Goal: Task Accomplishment & Management: Use online tool/utility

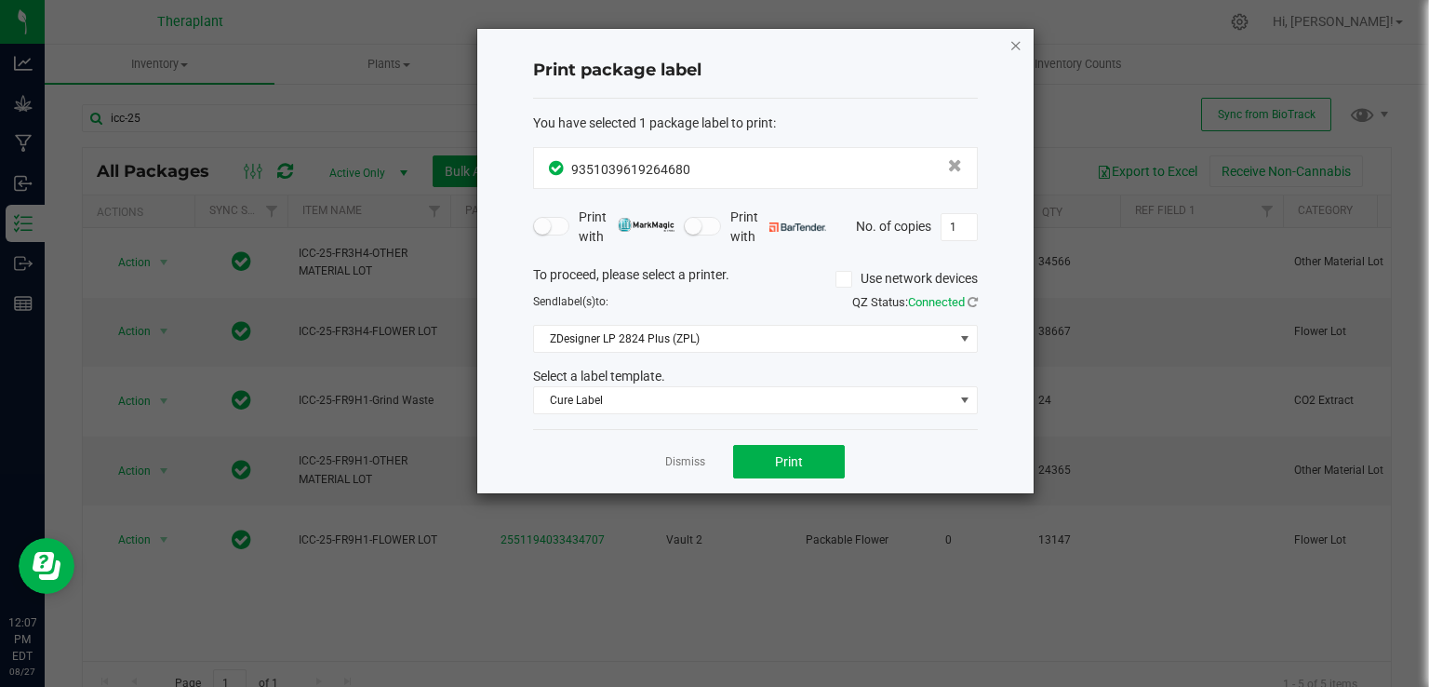
click at [1010, 44] on icon "button" at bounding box center [1015, 44] width 13 height 22
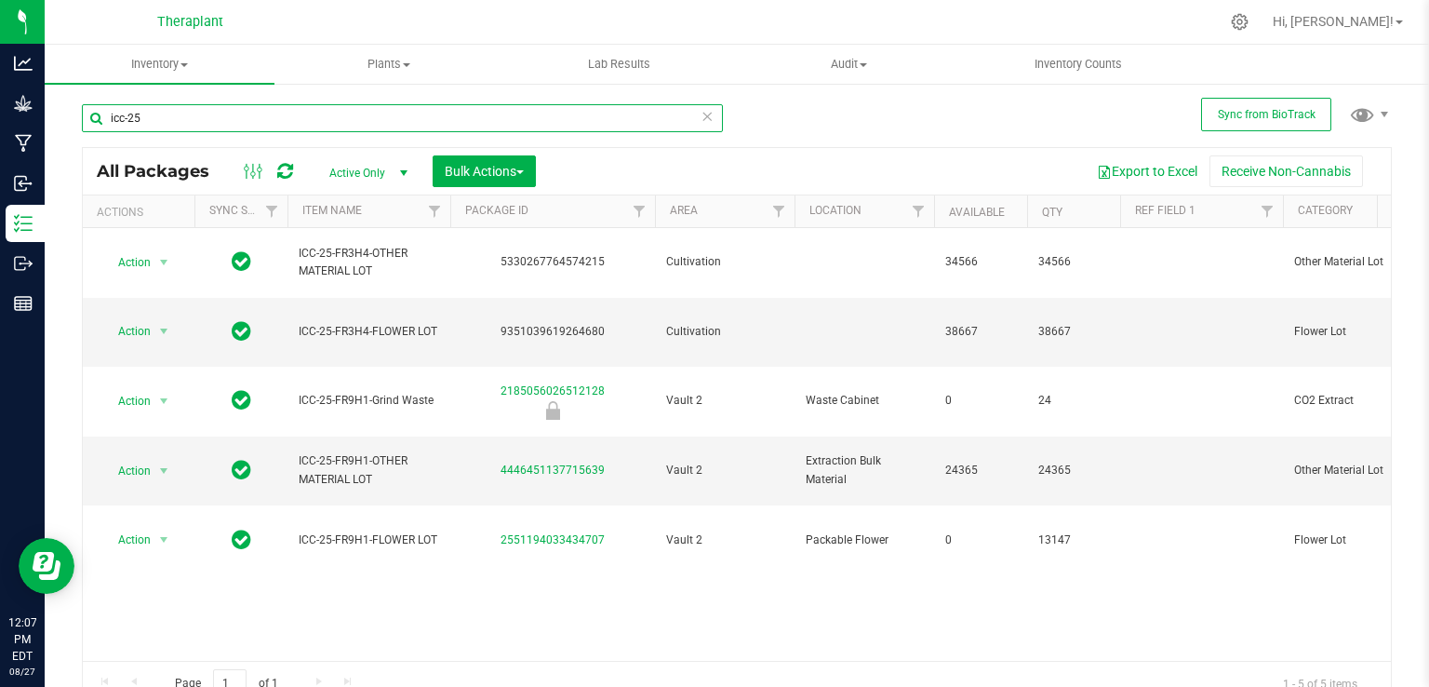
click at [612, 127] on input "icc-25" at bounding box center [402, 118] width 641 height 28
type input "i"
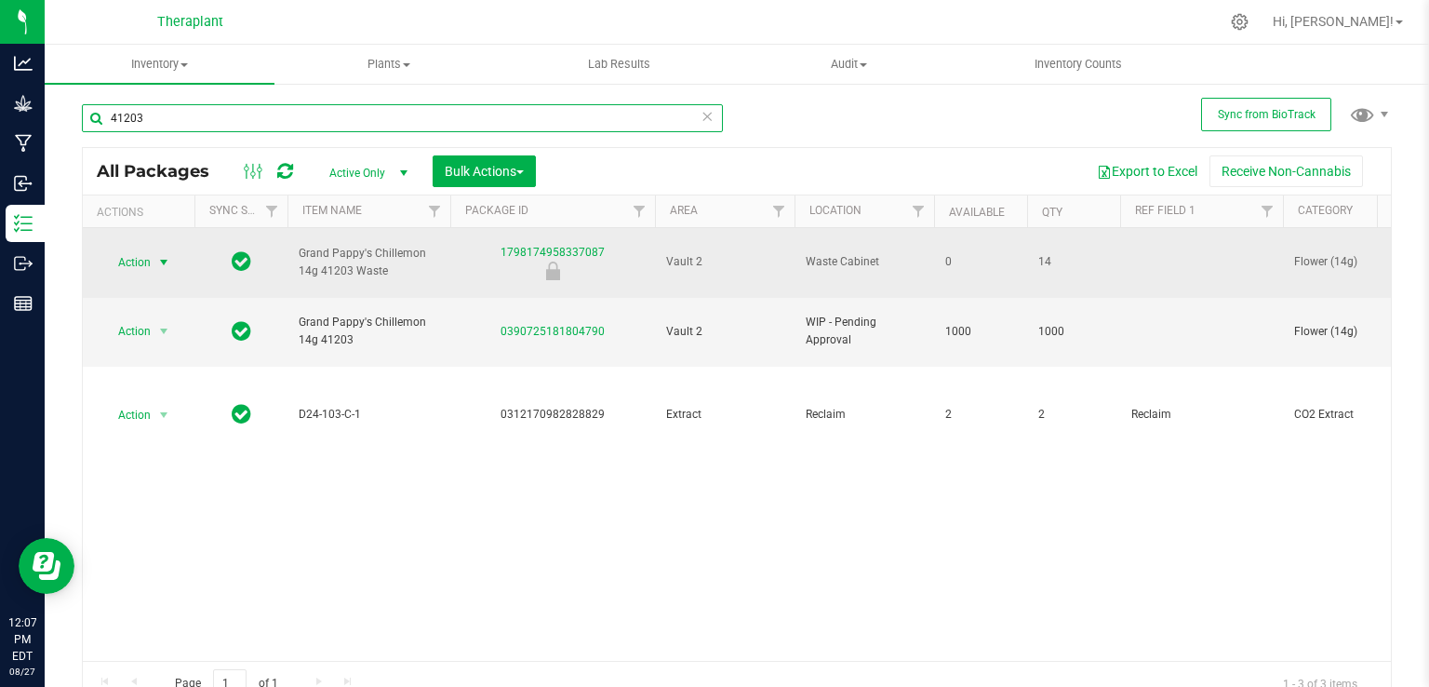
type input "41203"
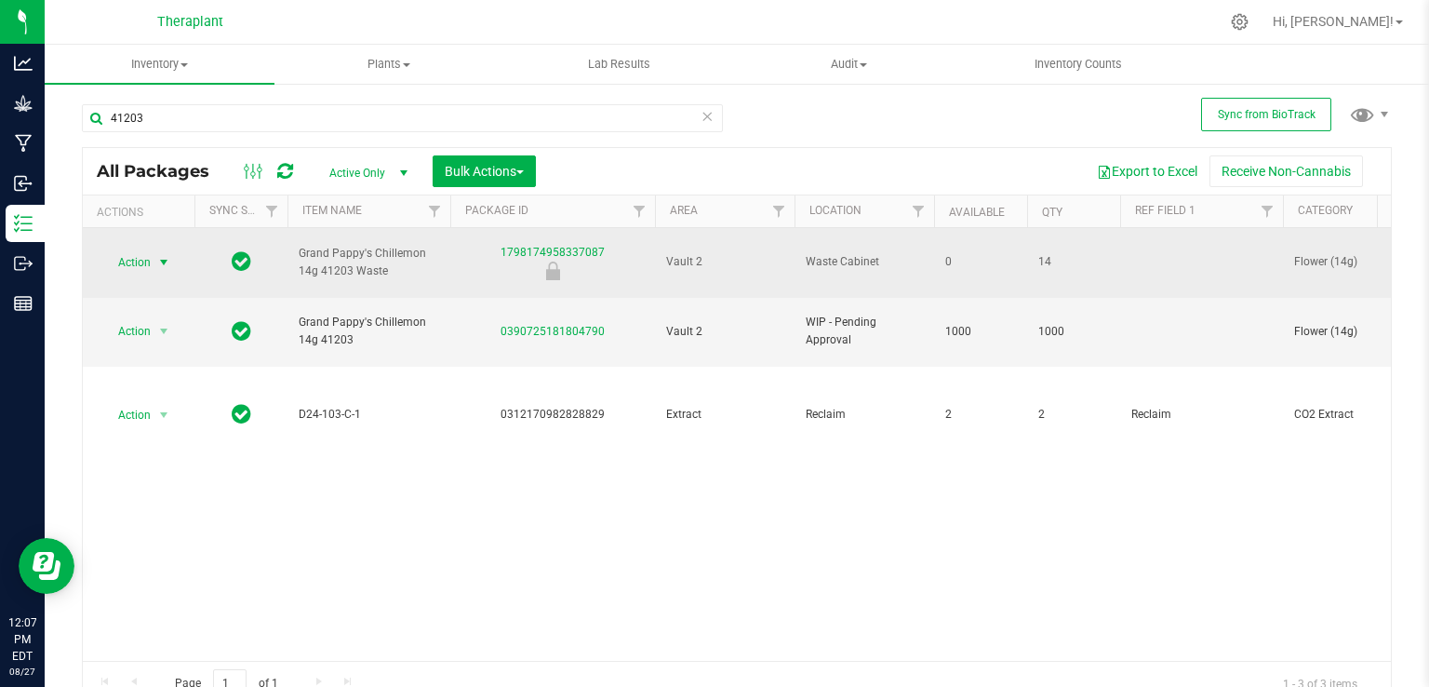
click at [157, 255] on span "select" at bounding box center [163, 262] width 15 height 15
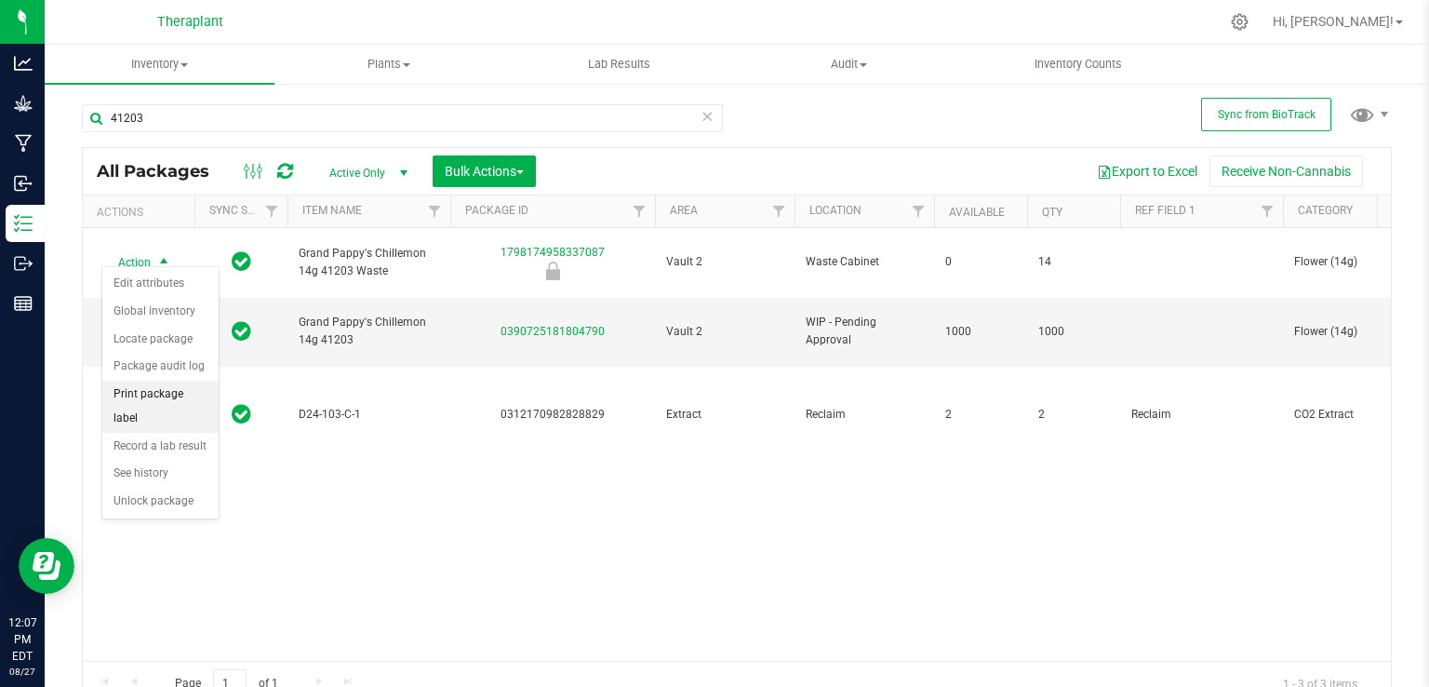
click at [158, 382] on li "Print package label" at bounding box center [160, 405] width 116 height 51
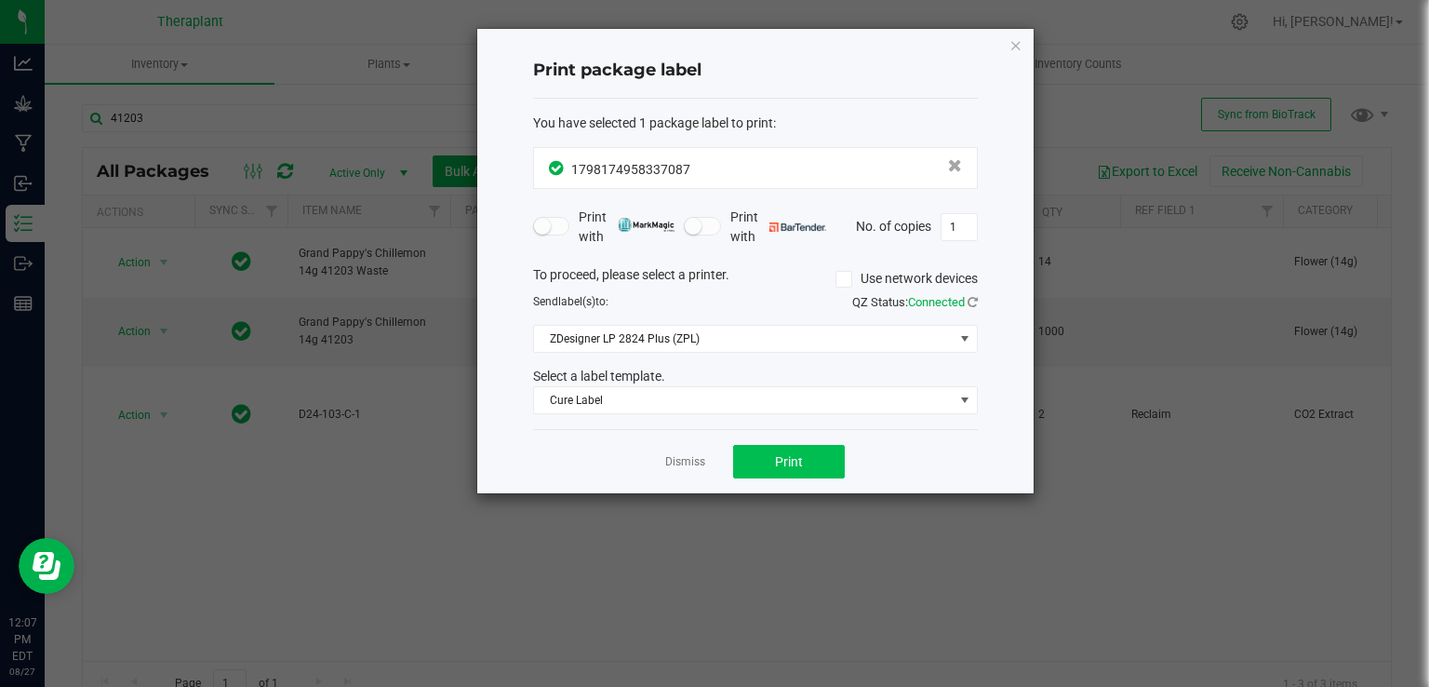
click at [792, 440] on div "Dismiss Print" at bounding box center [755, 461] width 445 height 64
click at [791, 445] on button "Print" at bounding box center [789, 461] width 112 height 33
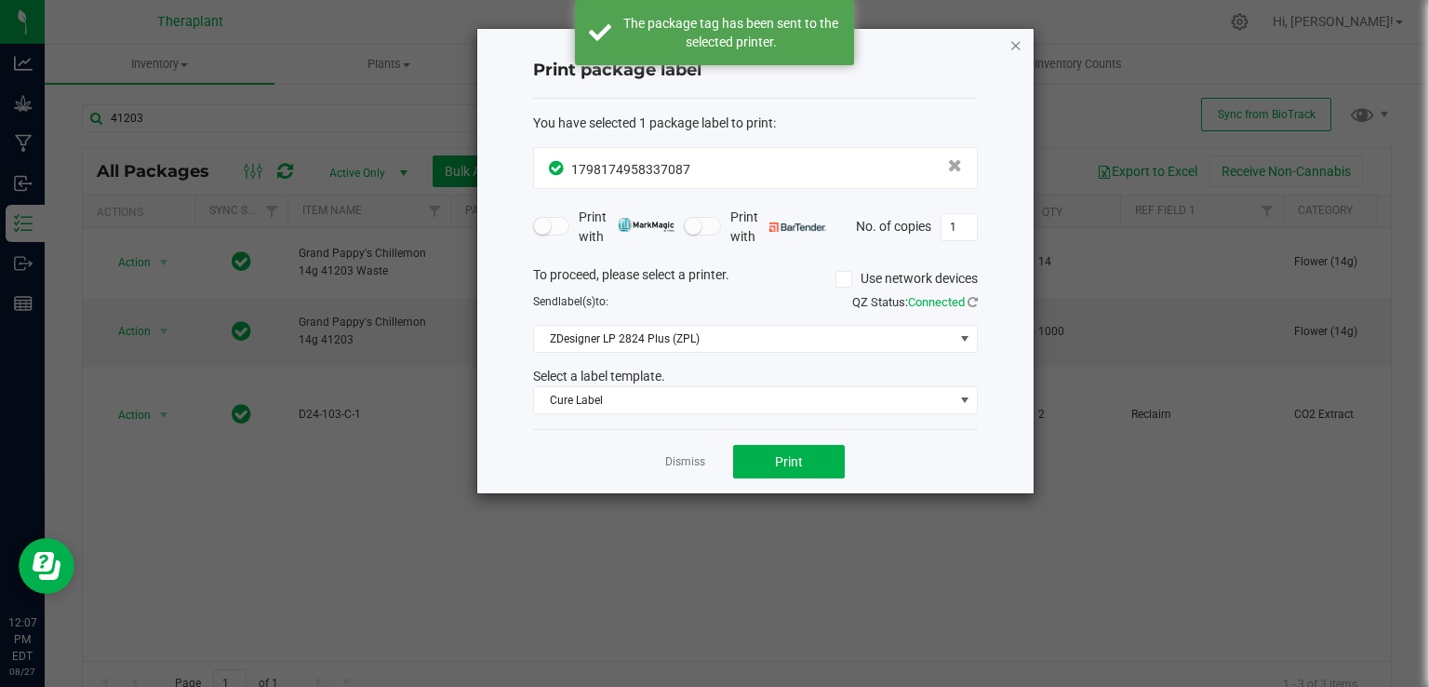
click at [1017, 46] on icon "button" at bounding box center [1015, 44] width 13 height 22
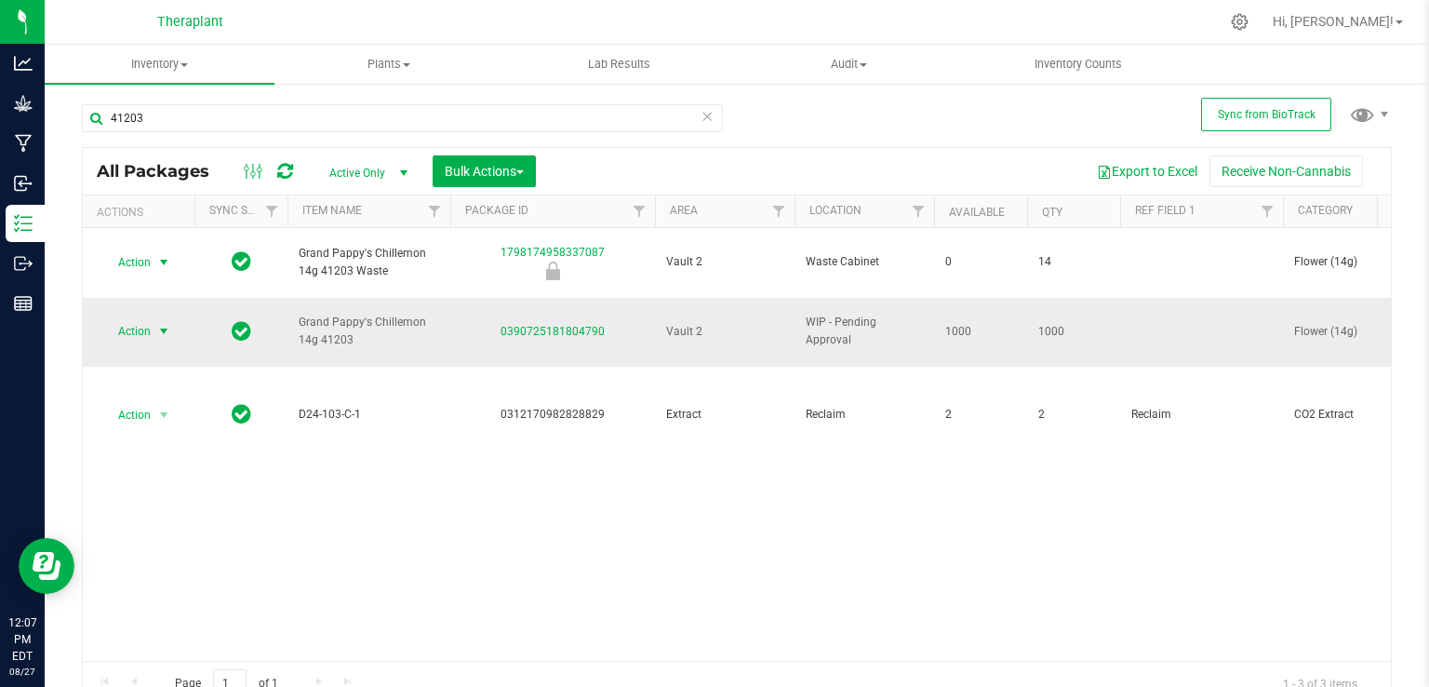
click at [164, 324] on span "select" at bounding box center [163, 331] width 15 height 15
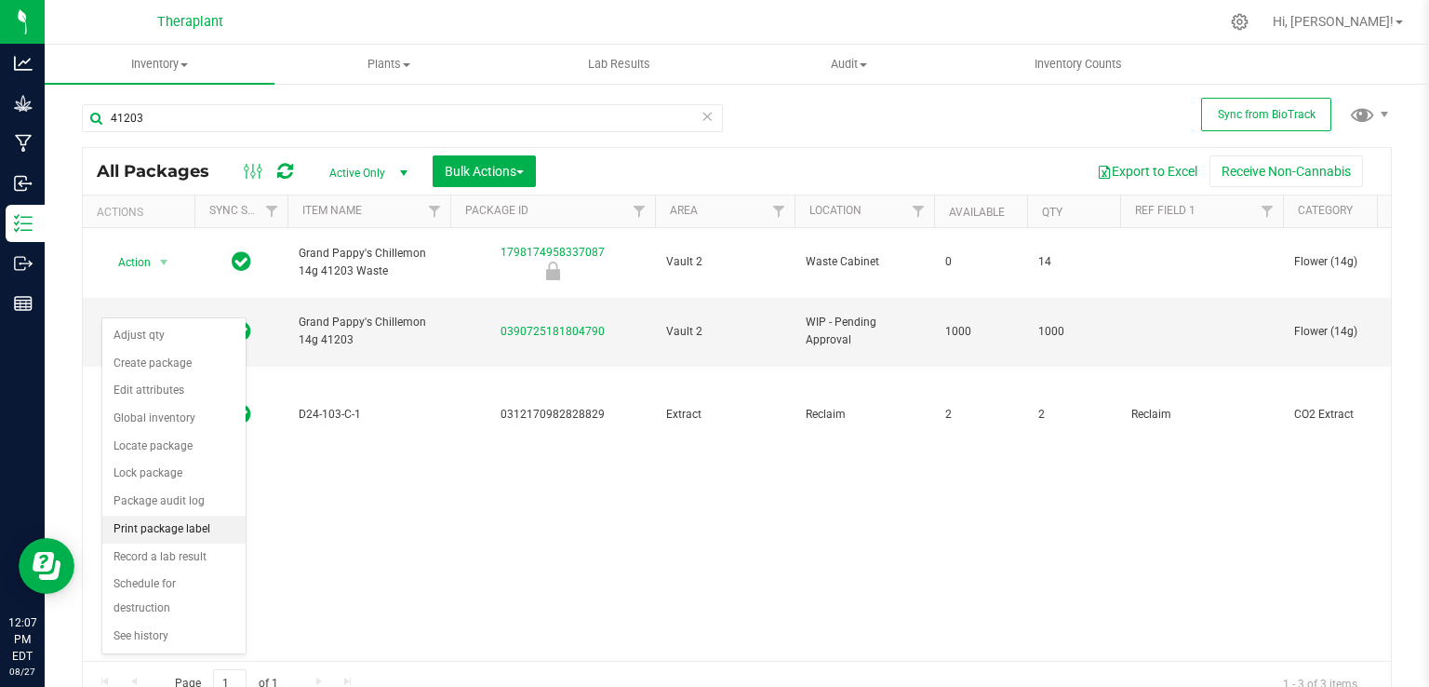
click at [191, 533] on li "Print package label" at bounding box center [173, 529] width 143 height 28
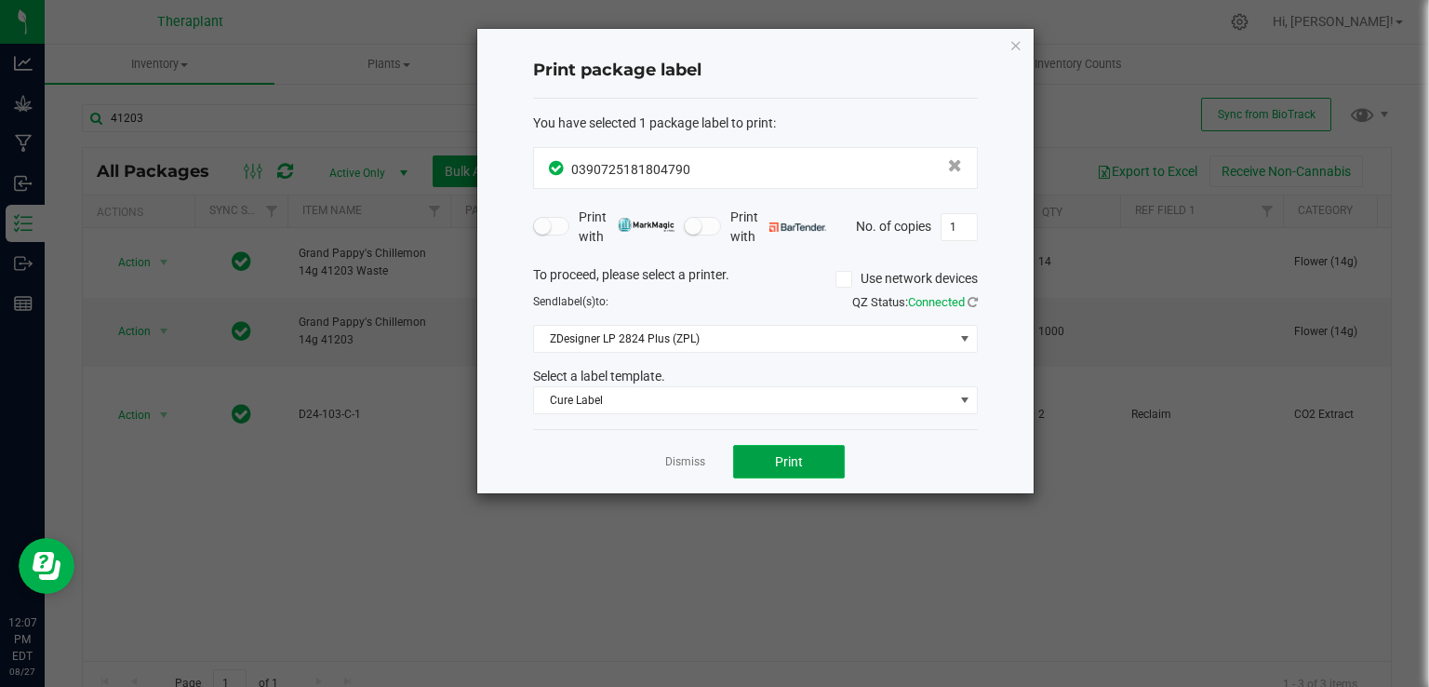
click at [772, 455] on button "Print" at bounding box center [789, 461] width 112 height 33
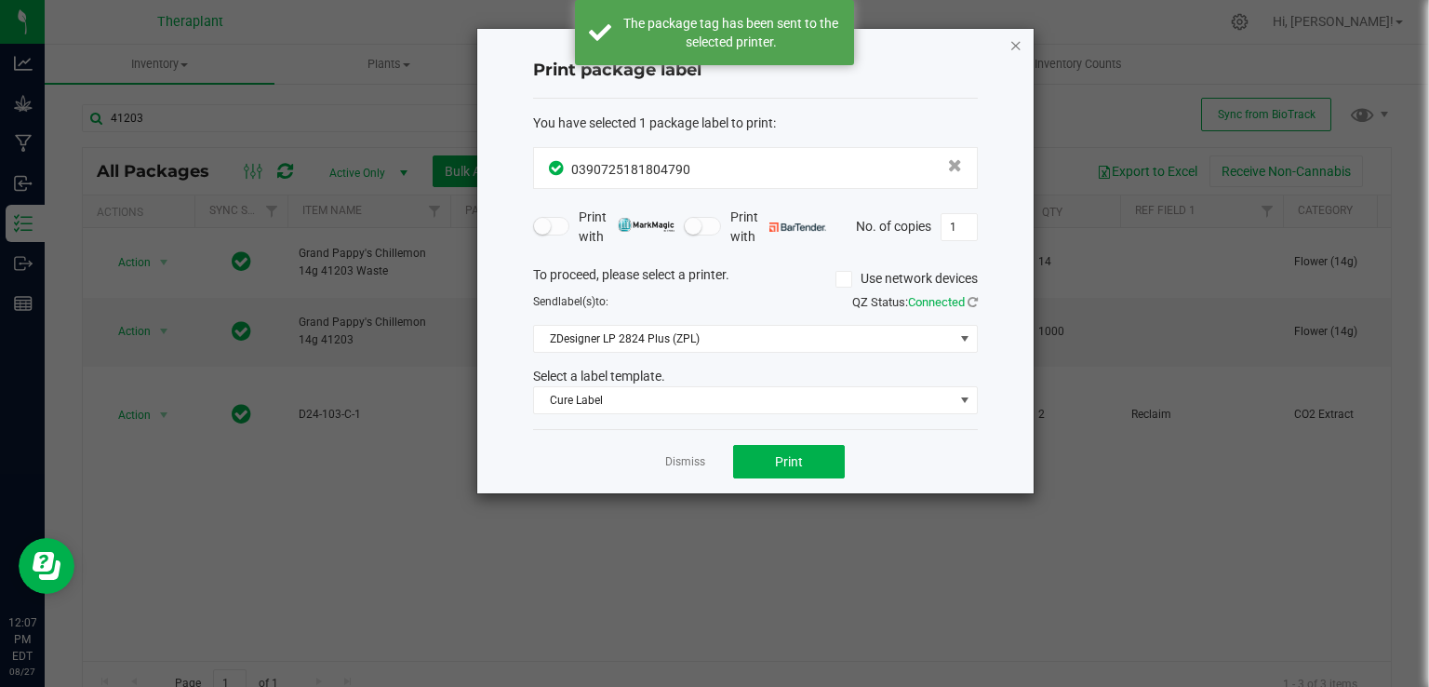
click at [1020, 43] on icon "button" at bounding box center [1015, 44] width 13 height 22
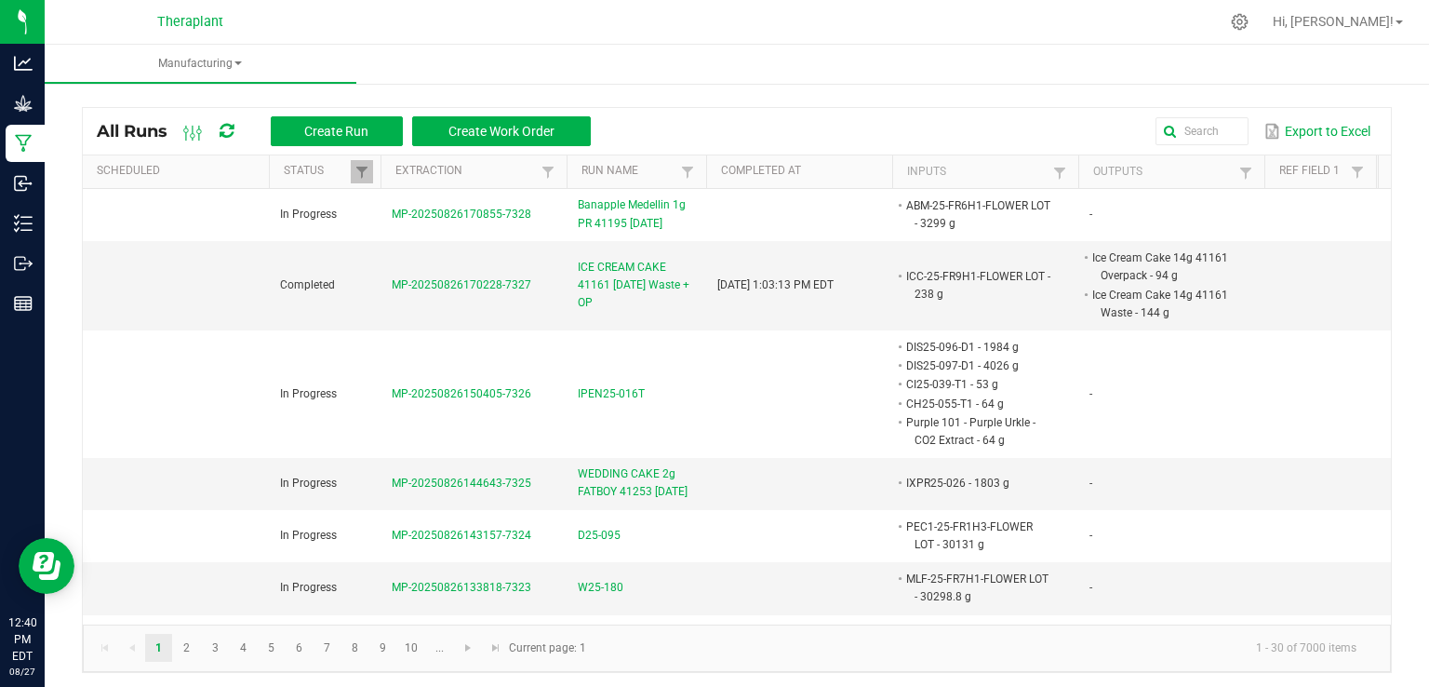
click at [1177, 116] on div "Export to Excel" at bounding box center [991, 131] width 772 height 32
click at [1173, 127] on input "text" at bounding box center [1036, 131] width 423 height 28
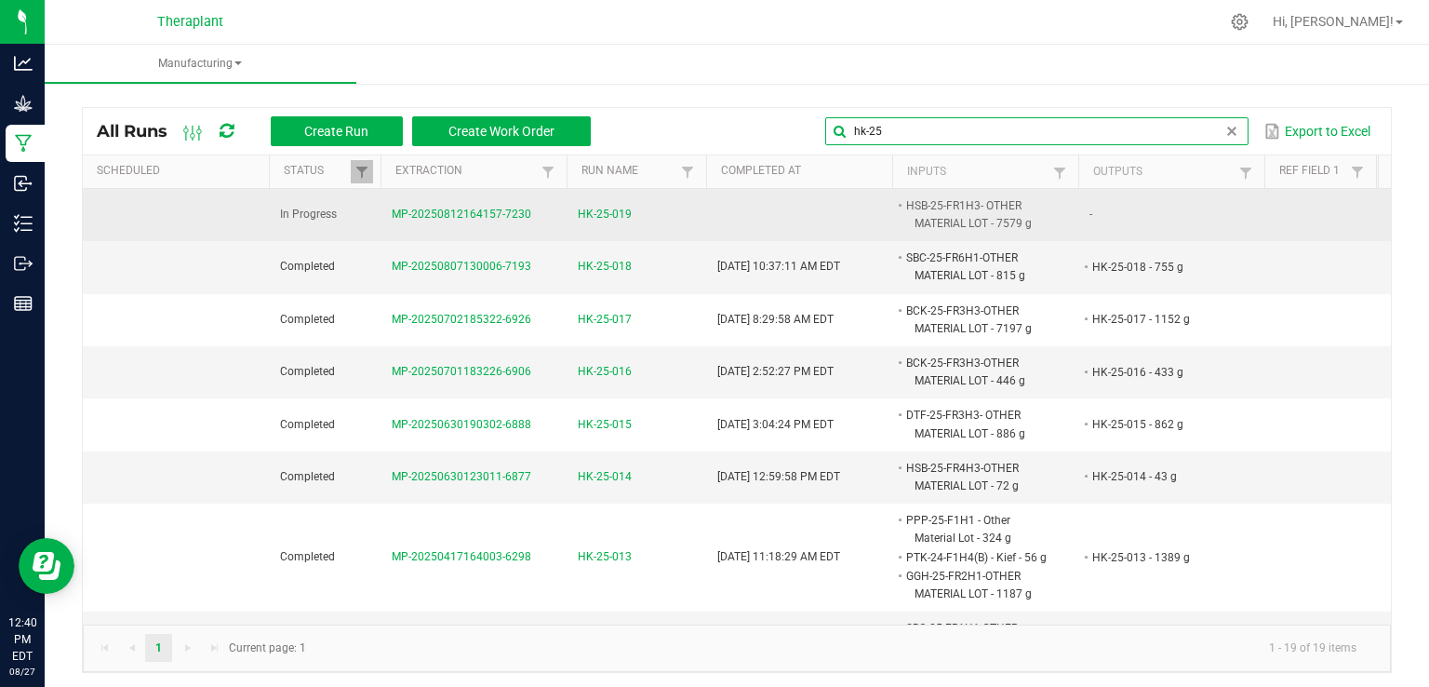
type input "hk-25"
click at [633, 215] on span "HK-25-019" at bounding box center [636, 215] width 117 height 18
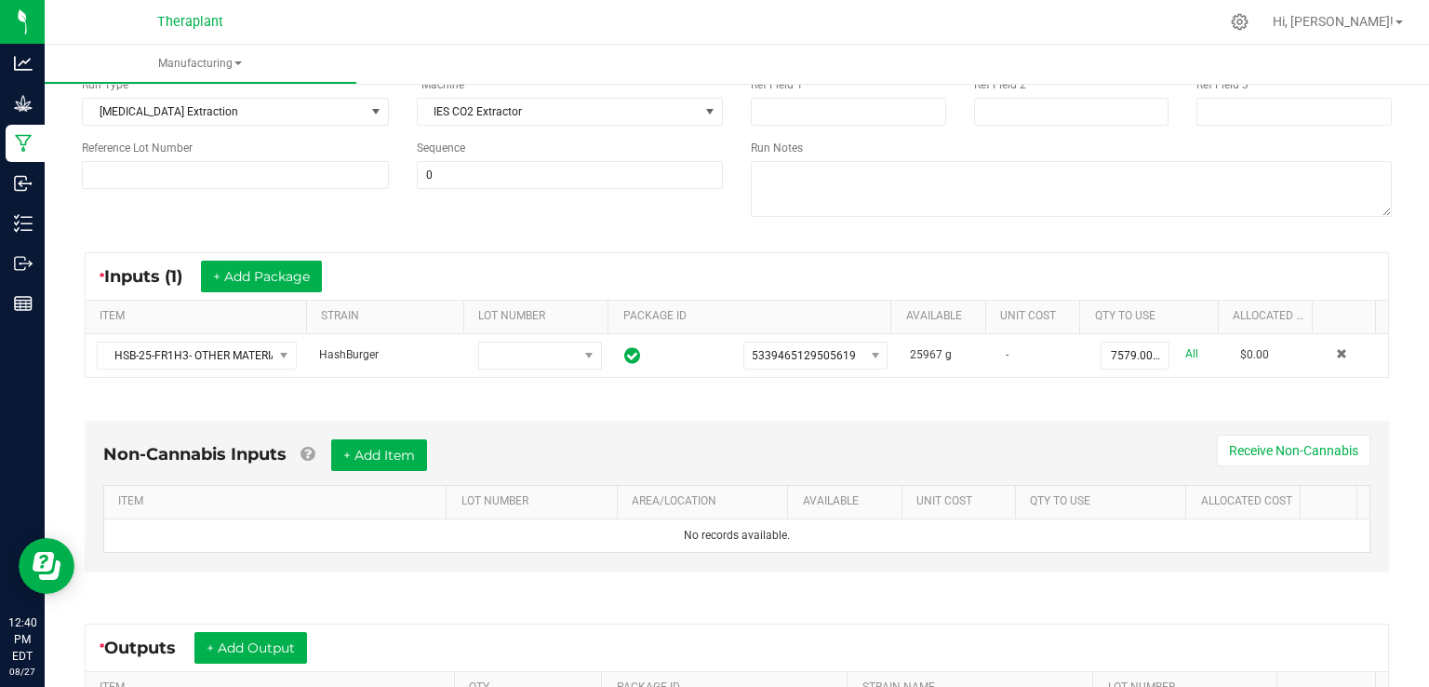
scroll to position [186, 0]
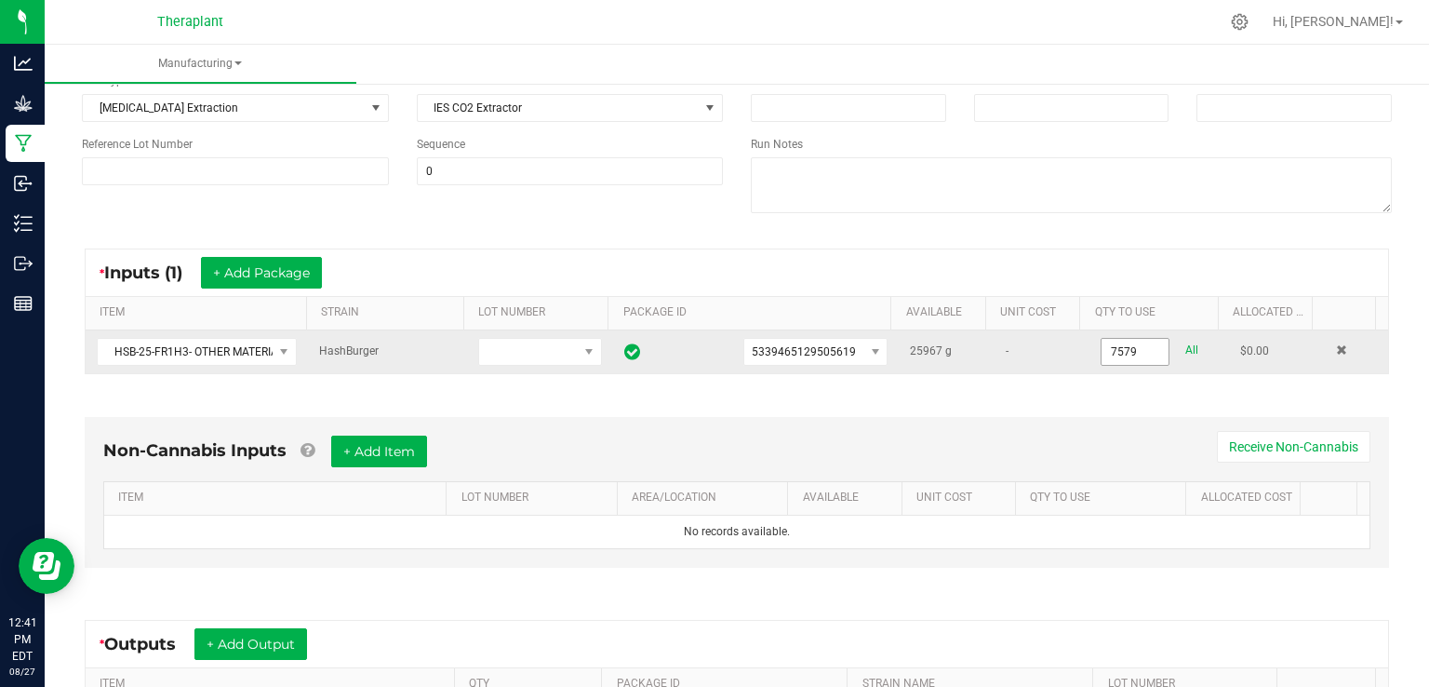
click at [1101, 353] on input "7579" at bounding box center [1134, 352] width 67 height 26
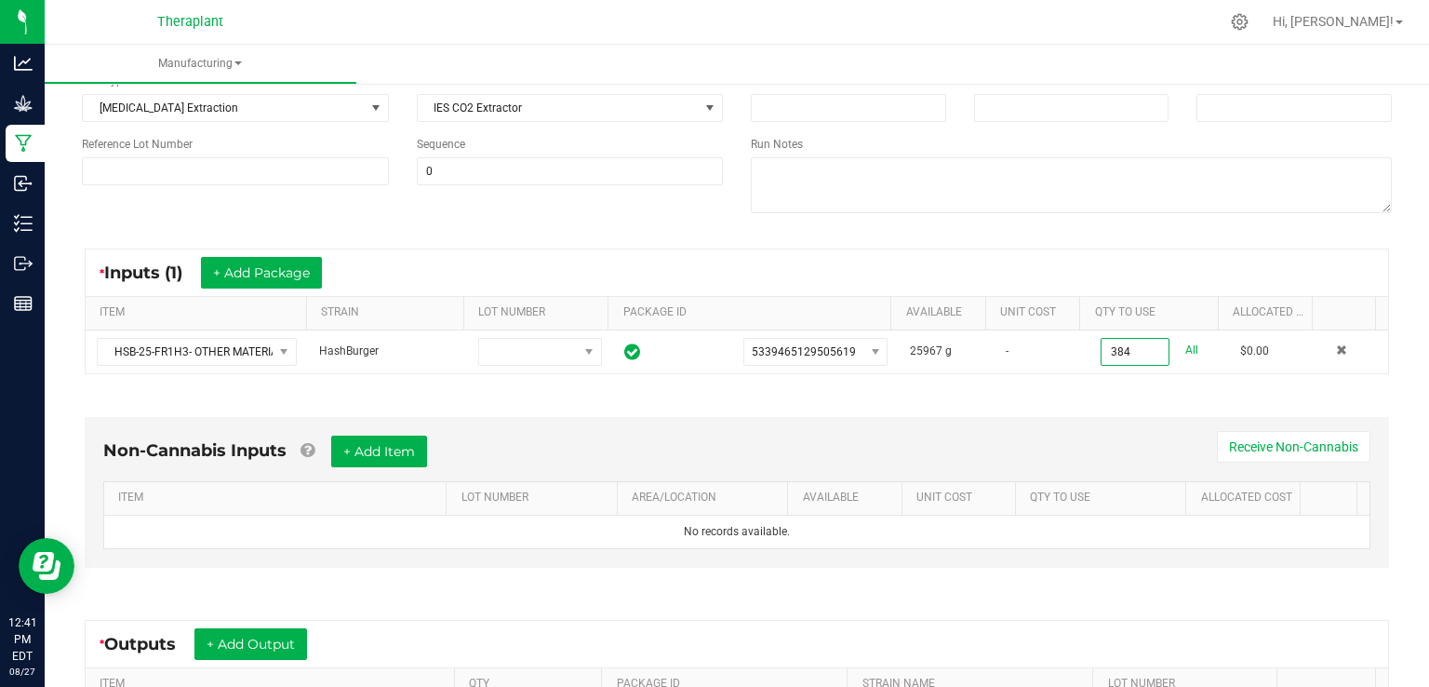
type input "384.0000 g"
click at [1101, 375] on div "* Inputs (1) + Add Package ITEM STRAIN LOT NUMBER PACKAGE ID AVAILABLE Unit Cos…" at bounding box center [737, 311] width 1338 height 159
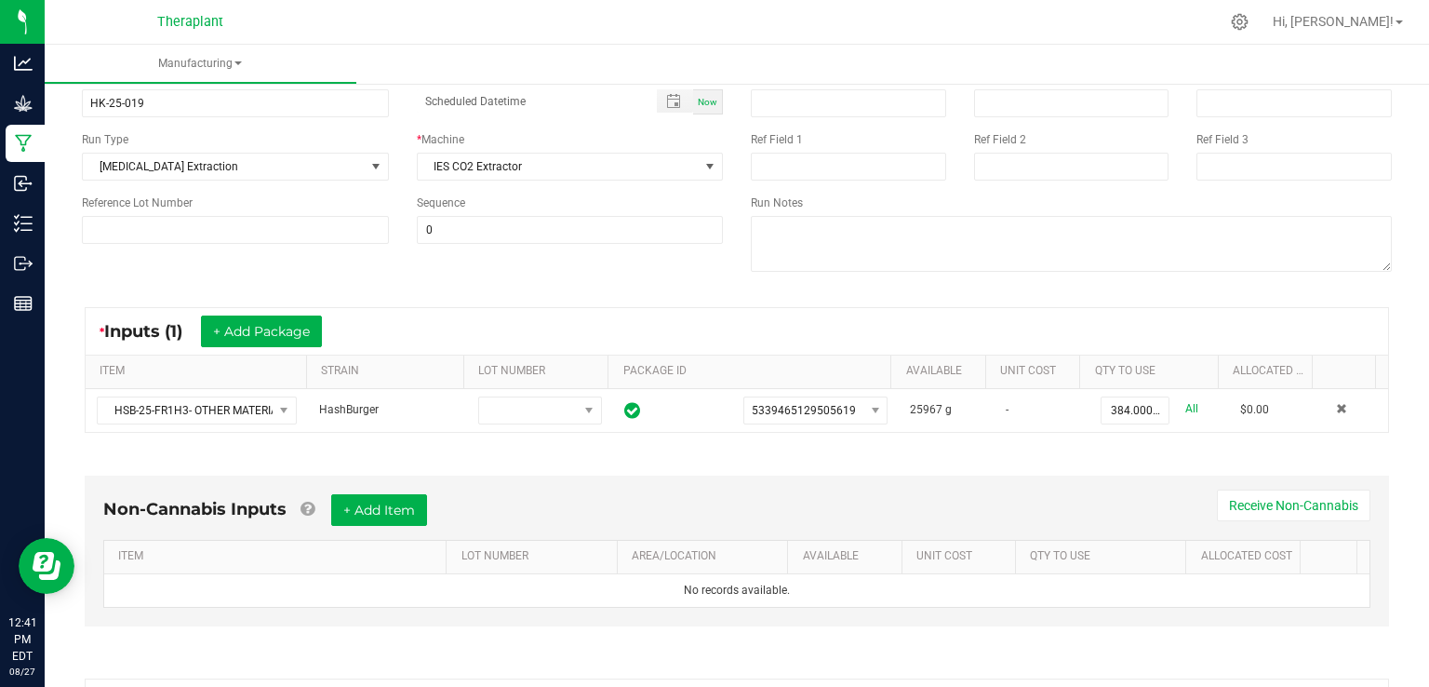
scroll to position [0, 0]
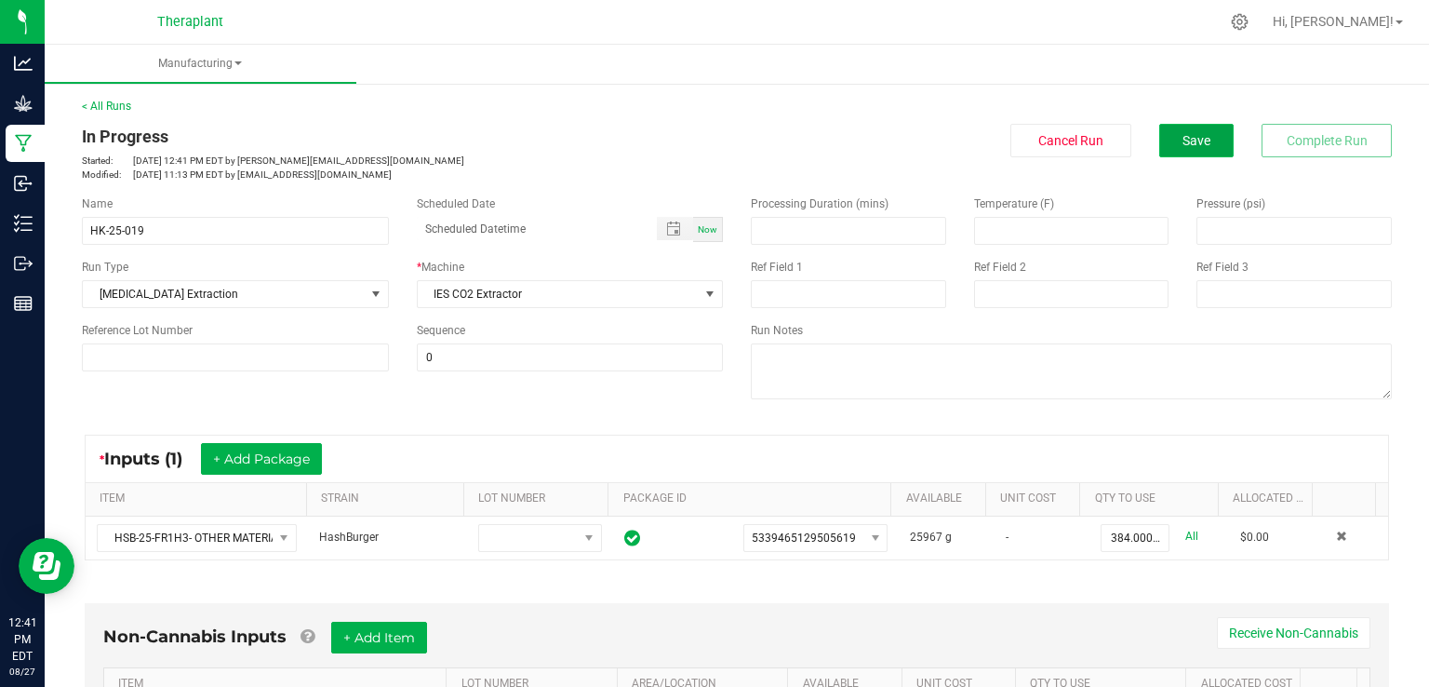
click at [1193, 146] on span "Save" at bounding box center [1196, 140] width 28 height 15
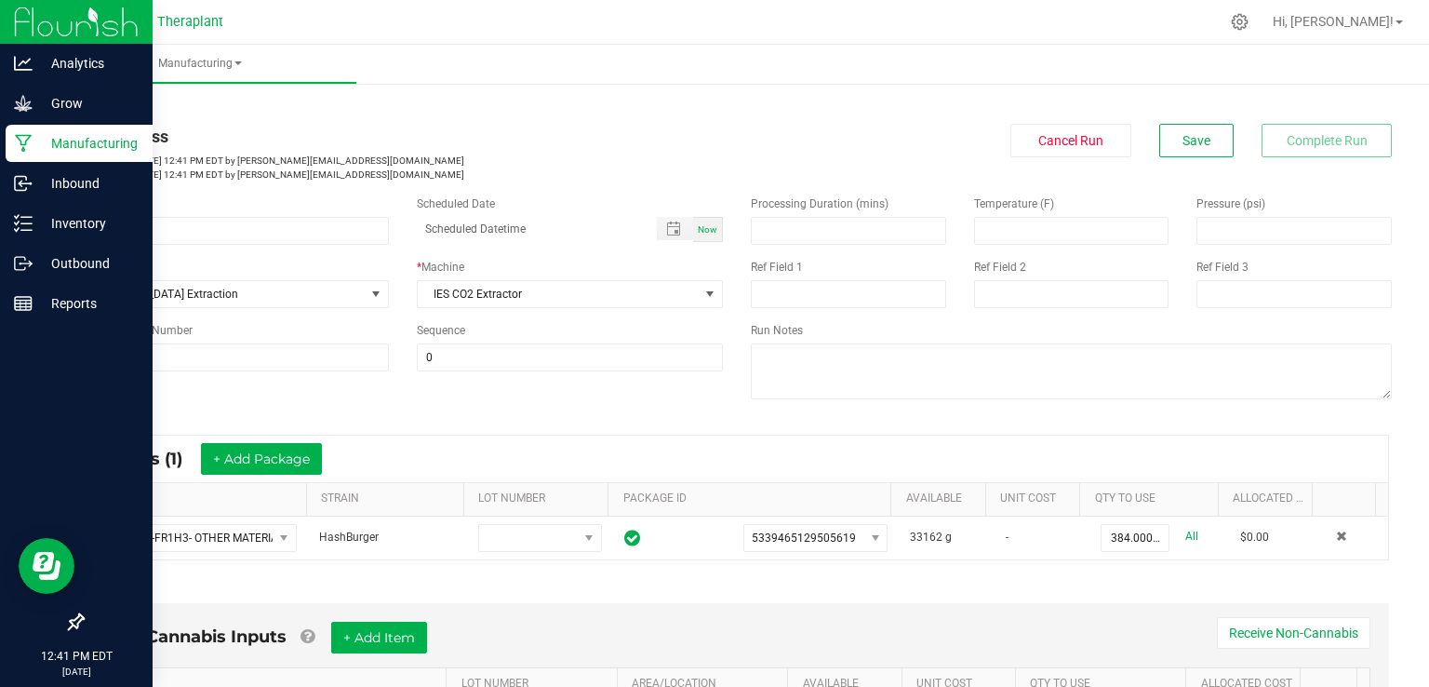
click at [33, 137] on p "Manufacturing" at bounding box center [89, 143] width 112 height 22
